Goal: Entertainment & Leisure: Browse casually

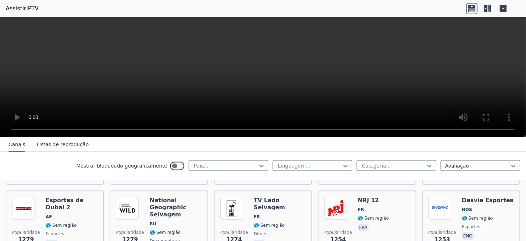
scroll to position [783, 0]
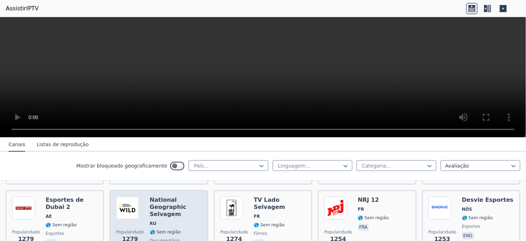
click at [169, 199] on font "National Geographic Selvagem" at bounding box center [168, 207] width 37 height 21
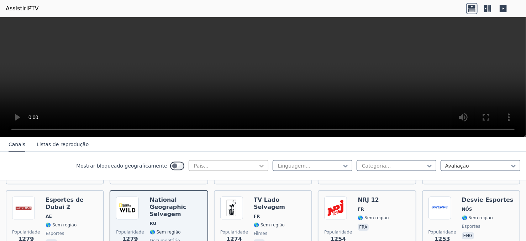
click at [258, 163] on icon at bounding box center [261, 165] width 7 height 7
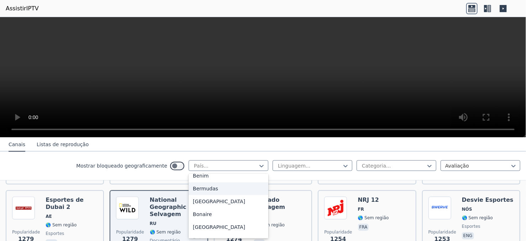
scroll to position [285, 0]
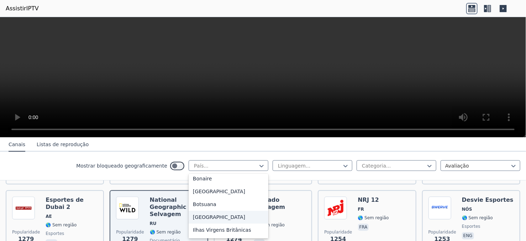
click at [202, 218] on div "[GEOGRAPHIC_DATA]" at bounding box center [229, 217] width 80 height 13
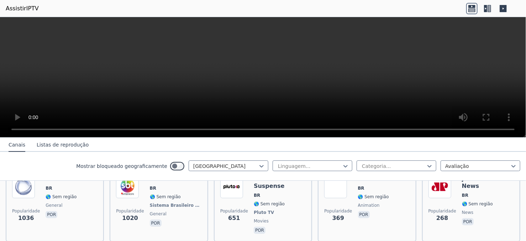
scroll to position [107, 0]
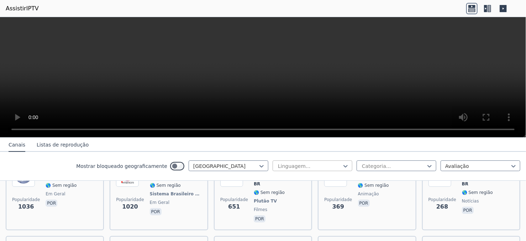
click at [328, 163] on div at bounding box center [309, 165] width 65 height 7
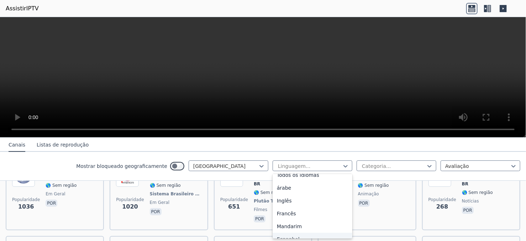
scroll to position [0, 0]
click at [330, 181] on div "Todos os idiomas" at bounding box center [313, 181] width 80 height 13
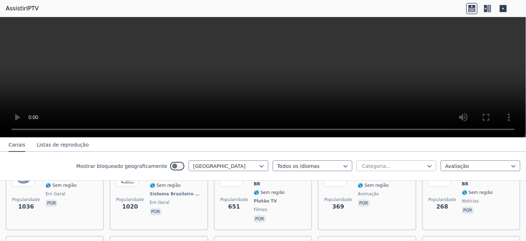
click at [384, 164] on div at bounding box center [393, 165] width 65 height 7
click at [423, 143] on nav "Canais Listas de reprodução" at bounding box center [263, 144] width 526 height 14
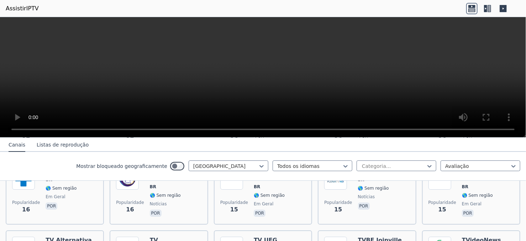
scroll to position [1317, 0]
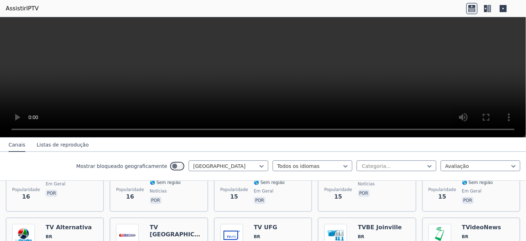
click at [56, 145] on font "Listas de reprodução" at bounding box center [63, 145] width 52 height 6
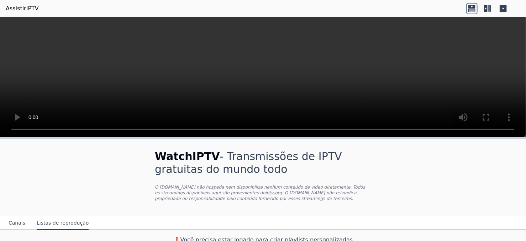
scroll to position [5, 0]
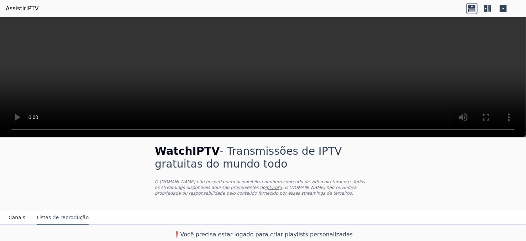
click at [19, 216] on font "Canais" at bounding box center [17, 217] width 17 height 6
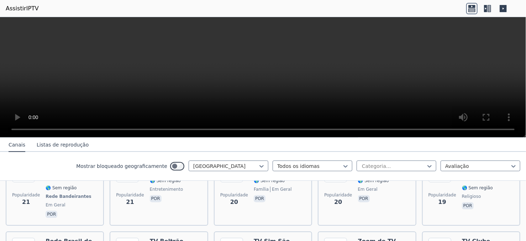
scroll to position [1157, 0]
